Goal: Task Accomplishment & Management: Use online tool/utility

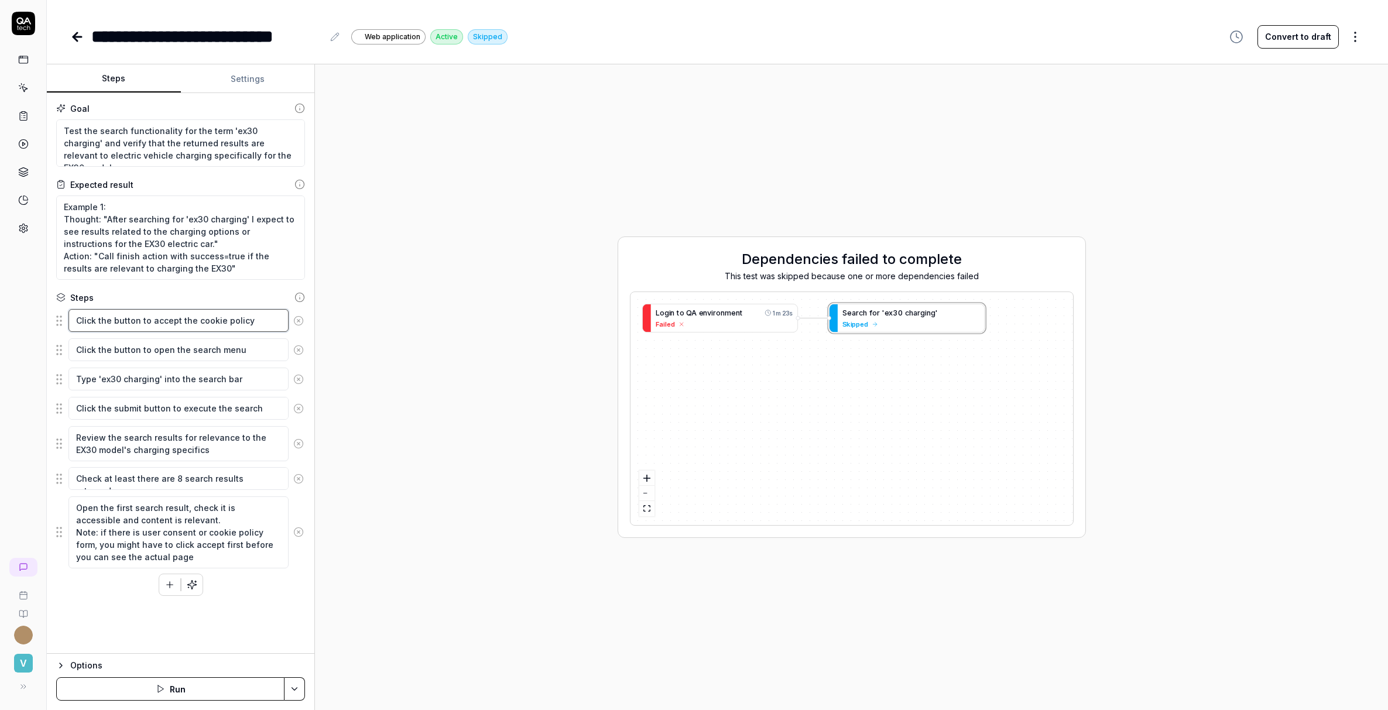
click at [122, 328] on textarea "Click the button to accept the cookie policy" at bounding box center [179, 320] width 220 height 23
type textarea "*"
click at [77, 38] on icon at bounding box center [77, 37] width 14 height 14
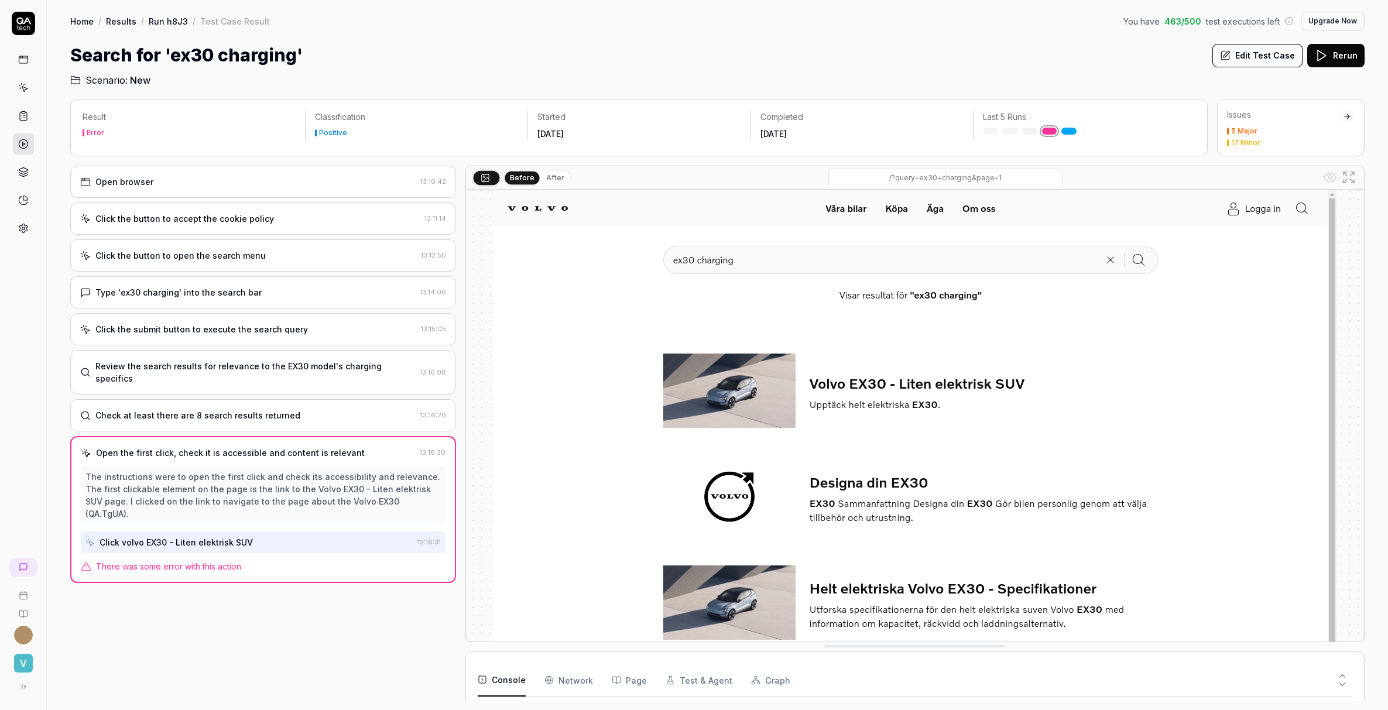
click at [198, 193] on div "Open browser 13:10:42" at bounding box center [263, 182] width 386 height 32
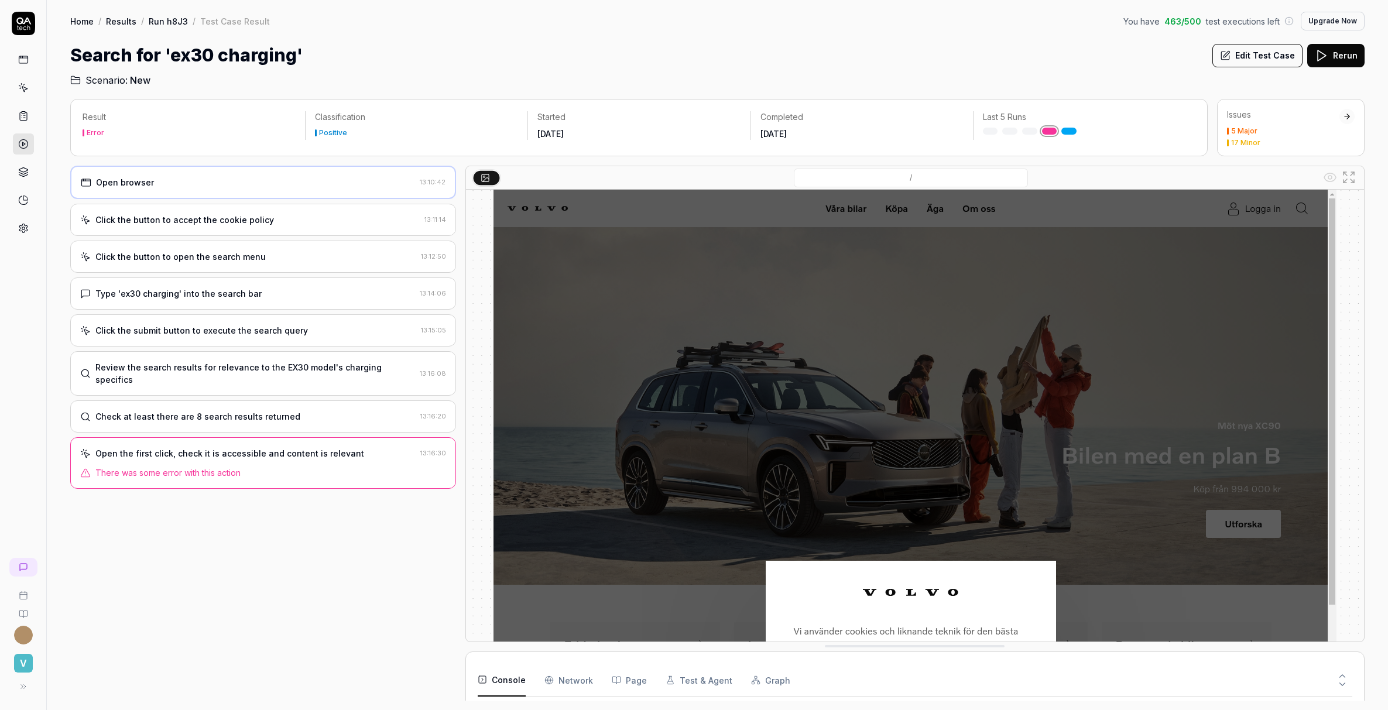
click at [202, 220] on div "Click the button to accept the cookie policy" at bounding box center [184, 220] width 179 height 12
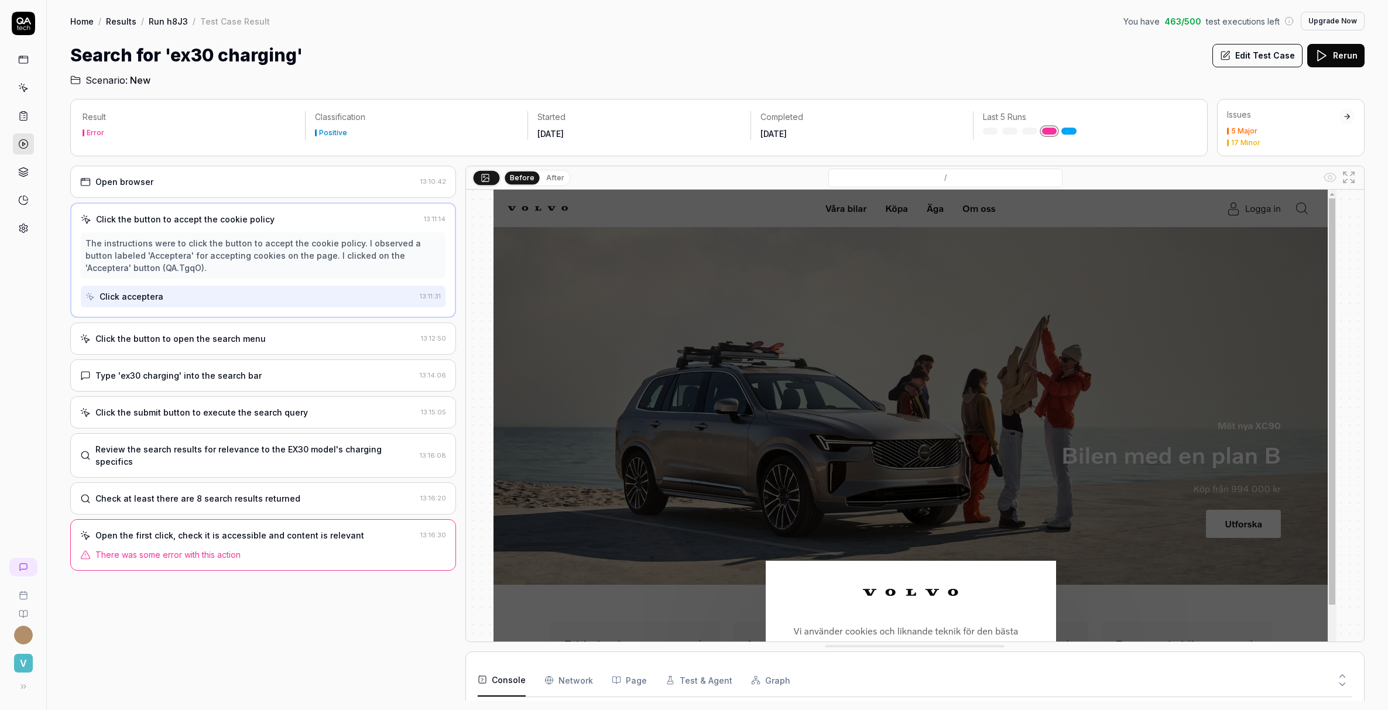
click at [204, 338] on div "Click the button to open the search menu" at bounding box center [180, 339] width 170 height 12
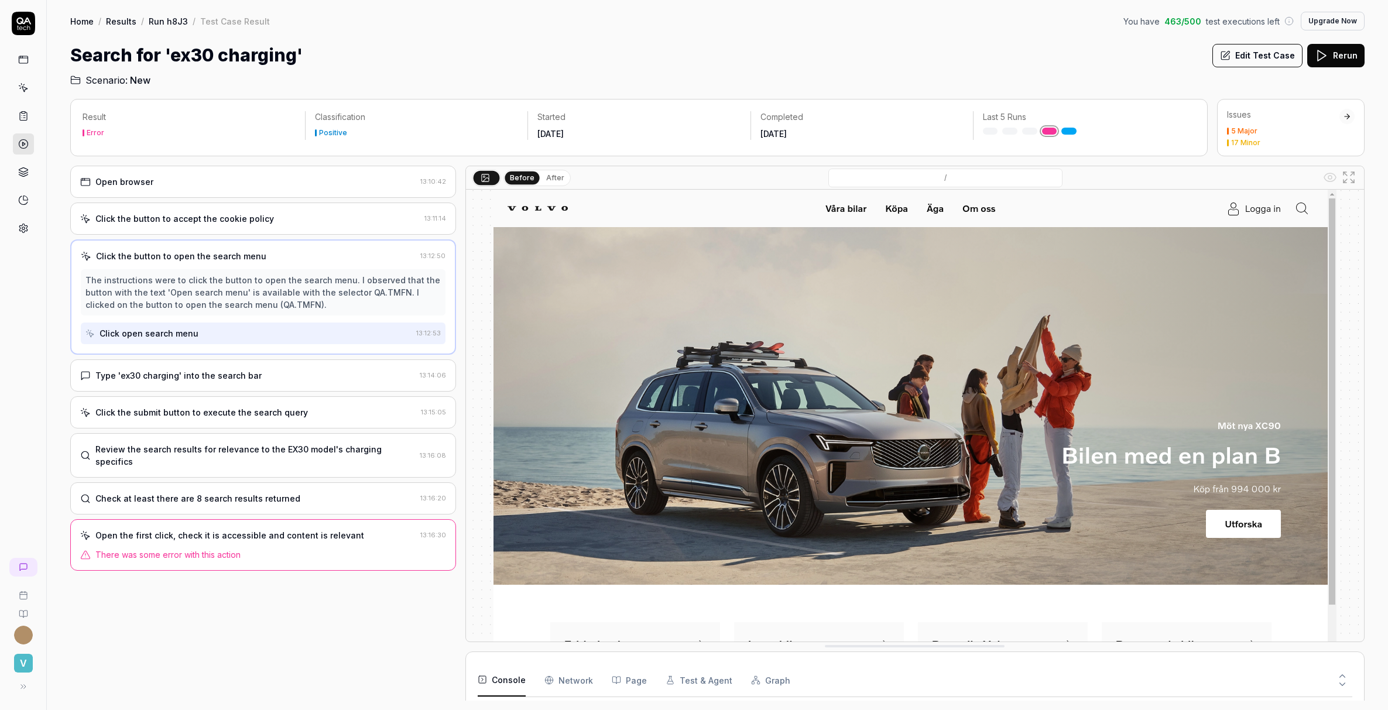
click at [223, 381] on div "Type 'ex30 charging' into the search bar" at bounding box center [178, 375] width 166 height 12
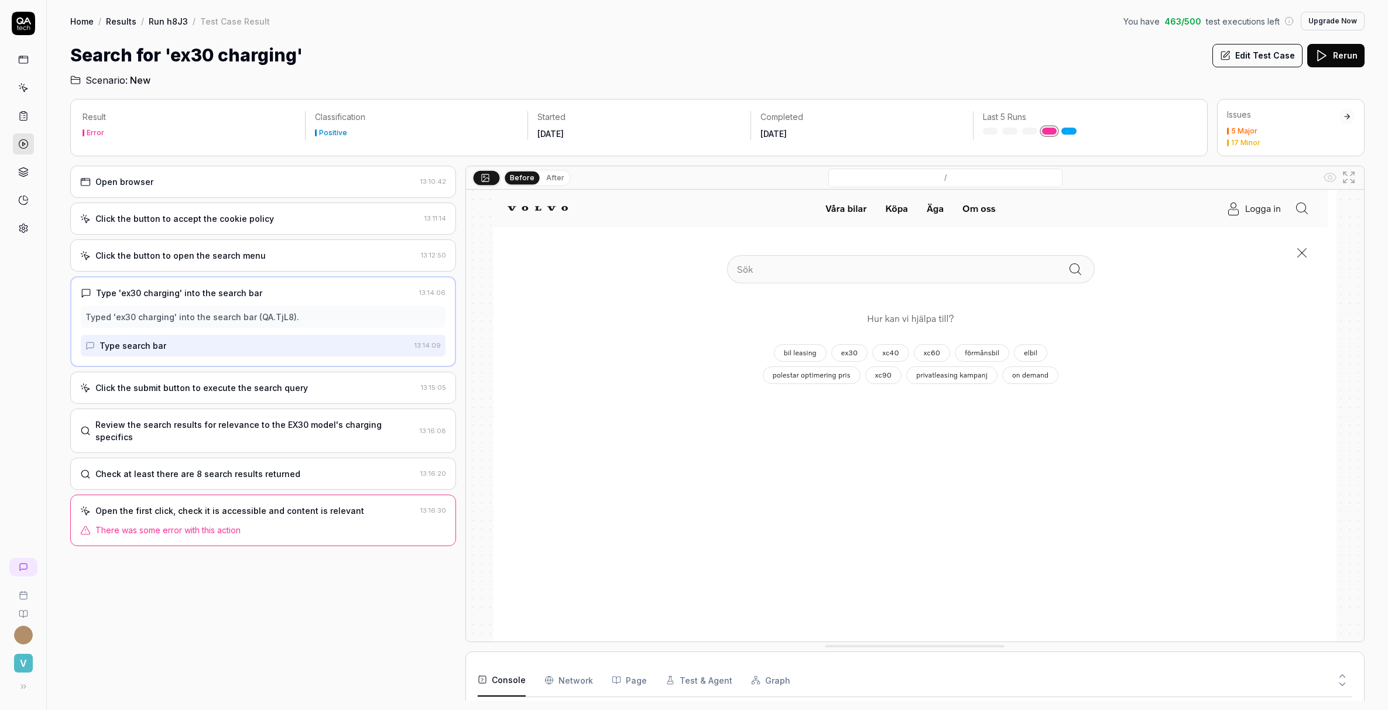
click at [224, 422] on div "Review the search results for relevance to the EX30 model's charging specifics" at bounding box center [255, 431] width 320 height 25
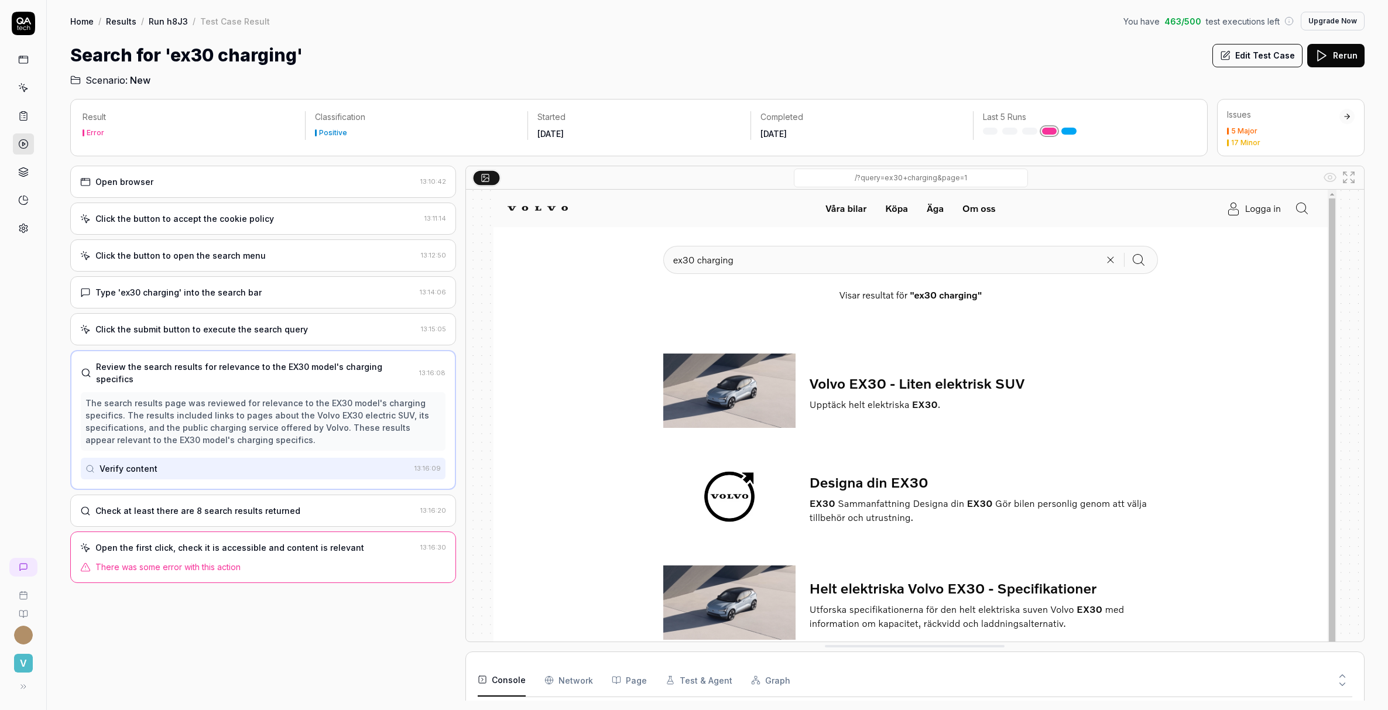
click at [220, 505] on div "Check at least there are 8 search results returned" at bounding box center [197, 511] width 205 height 12
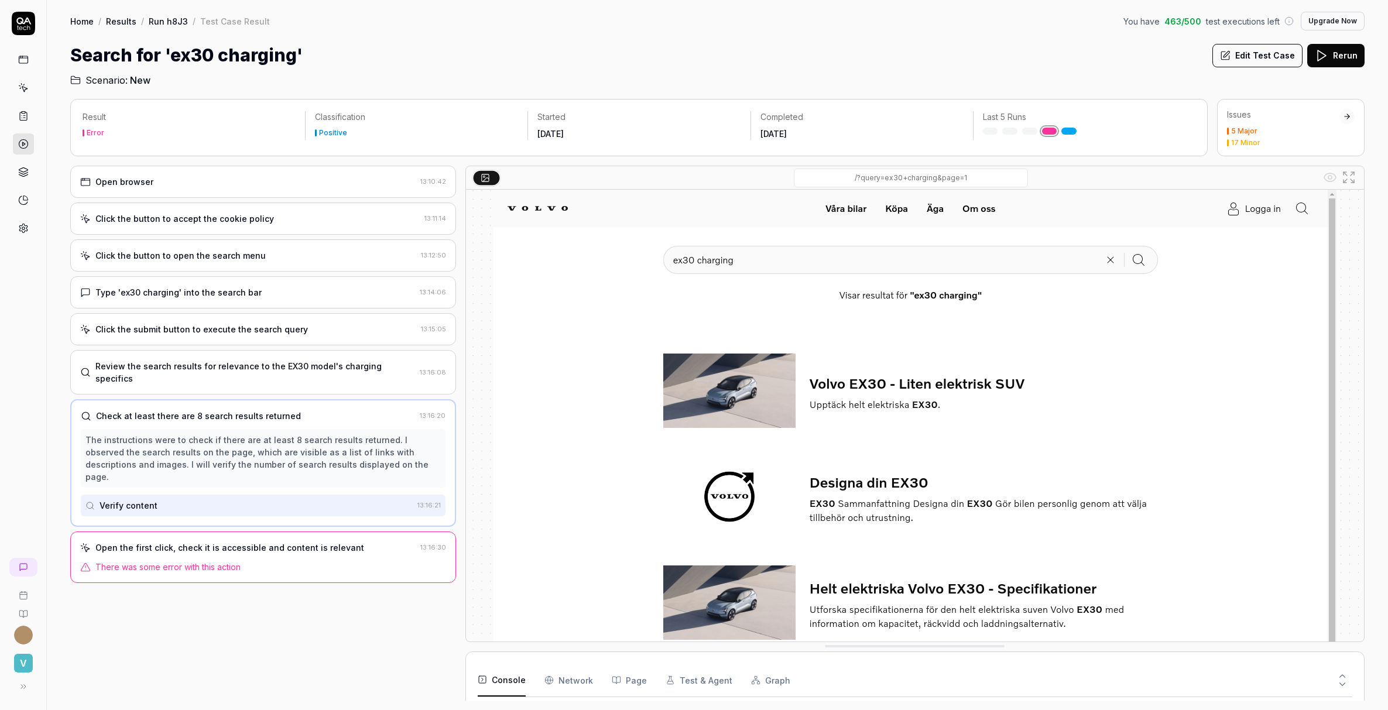
click at [226, 542] on div "Open the first click, check it is accessible and content is relevant" at bounding box center [229, 548] width 269 height 12
